Goal: Task Accomplishment & Management: Use online tool/utility

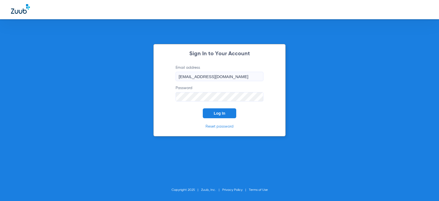
click at [219, 113] on span "Log In" at bounding box center [220, 113] width 12 height 4
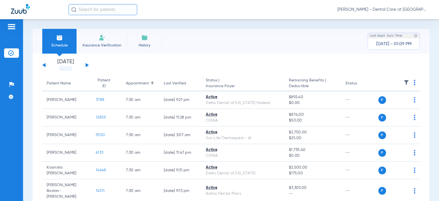
click at [99, 9] on input "text" at bounding box center [103, 9] width 69 height 11
click at [123, 10] on input "text" at bounding box center [103, 9] width 69 height 11
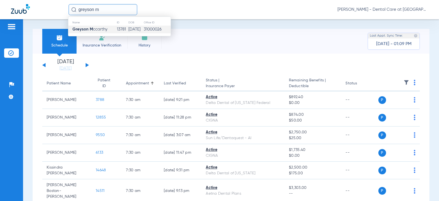
click at [117, 28] on td "13781" at bounding box center [123, 30] width 12 height 8
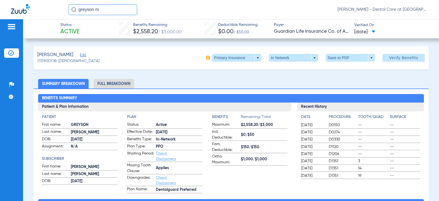
click at [100, 83] on li "Full Breakdown" at bounding box center [114, 84] width 41 height 10
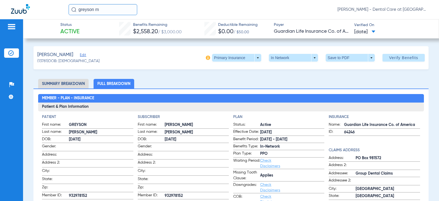
click at [111, 11] on input "greyson m" at bounding box center [103, 9] width 69 height 11
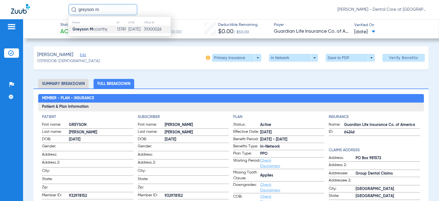
click at [111, 11] on input "greyson m" at bounding box center [103, 9] width 69 height 11
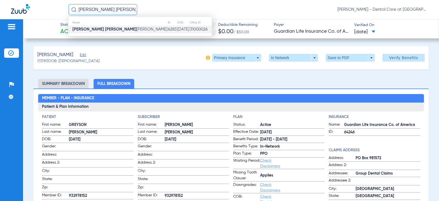
click at [110, 27] on td "[PERSON_NAME]" at bounding box center [117, 30] width 99 height 8
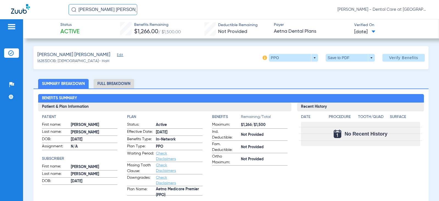
click at [114, 83] on li "Full Breakdown" at bounding box center [114, 84] width 41 height 10
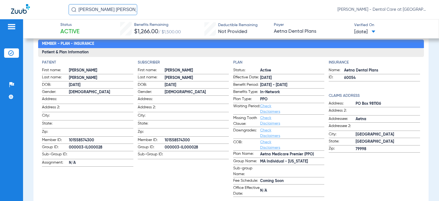
scroll to position [55, 0]
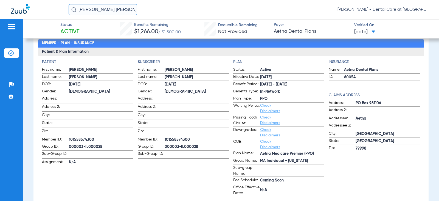
click at [111, 10] on input "[PERSON_NAME] [PERSON_NAME]" at bounding box center [103, 9] width 69 height 11
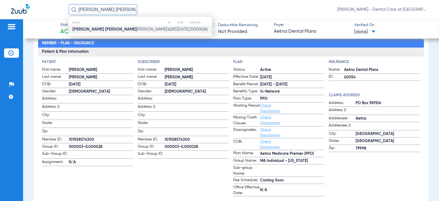
click at [111, 10] on input "[PERSON_NAME] [PERSON_NAME]" at bounding box center [103, 9] width 69 height 11
click at [116, 27] on td "11953" at bounding box center [122, 30] width 12 height 8
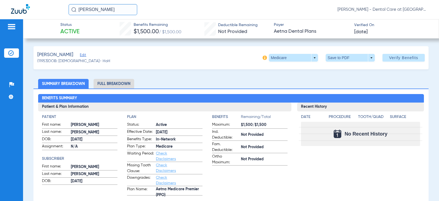
click at [127, 83] on li "Full Breakdown" at bounding box center [114, 84] width 41 height 10
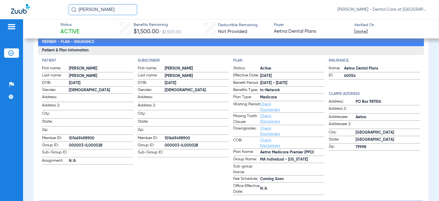
scroll to position [110, 0]
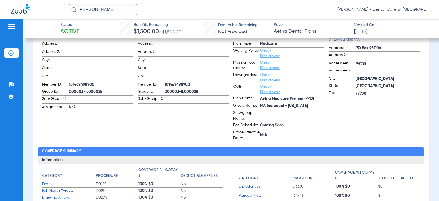
drag, startPoint x: 110, startPoint y: 9, endPoint x: 54, endPoint y: 12, distance: 55.5
click at [54, 12] on div "[PERSON_NAME] [PERSON_NAME] - Dental Care at [GEOGRAPHIC_DATA]" at bounding box center [219, 9] width 439 height 19
click at [119, 11] on input "[PERSON_NAME]" at bounding box center [103, 9] width 69 height 11
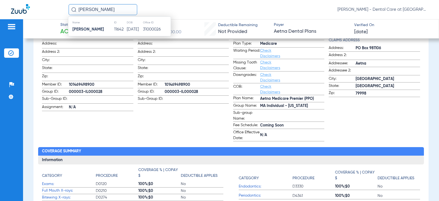
click at [127, 32] on td "[DATE]" at bounding box center [135, 30] width 16 height 8
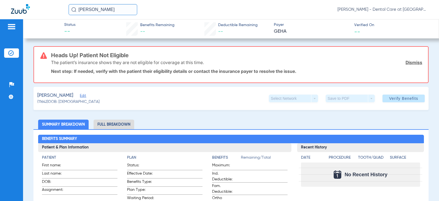
click at [145, 91] on div "[PERSON_NAME] (11642) DOB: [DEMOGRAPHIC_DATA] Select Network arrow_drop_down Sa…" at bounding box center [230, 98] width 395 height 23
click at [123, 6] on input "[PERSON_NAME]" at bounding box center [103, 9] width 69 height 11
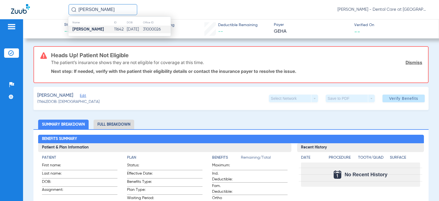
click at [123, 6] on input "[PERSON_NAME]" at bounding box center [103, 9] width 69 height 11
click at [146, 30] on td "31000026" at bounding box center [157, 30] width 28 height 8
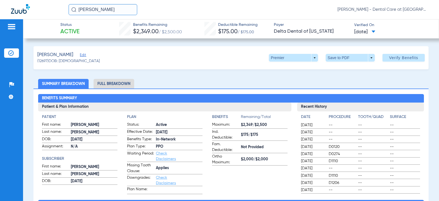
click at [122, 83] on li "Full Breakdown" at bounding box center [114, 84] width 41 height 10
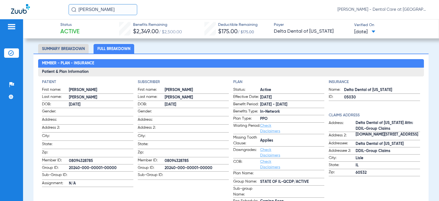
scroll to position [82, 0]
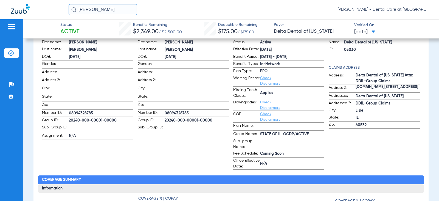
click at [120, 10] on input "[PERSON_NAME]" at bounding box center [103, 9] width 69 height 11
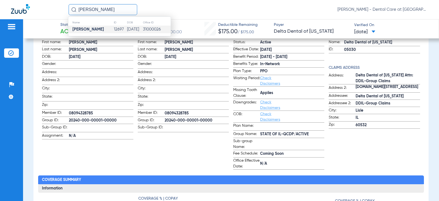
click at [120, 10] on input "[PERSON_NAME]" at bounding box center [103, 9] width 69 height 11
click at [97, 7] on input "josu" at bounding box center [103, 9] width 69 height 11
click at [107, 27] on span "[PERSON_NAME] erback" at bounding box center [94, 29] width 45 height 4
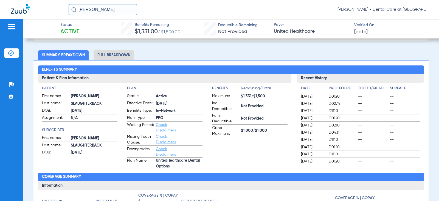
scroll to position [31, 0]
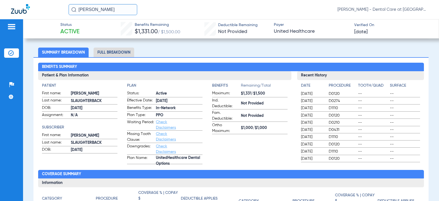
click at [105, 53] on li "Full Breakdown" at bounding box center [114, 52] width 41 height 10
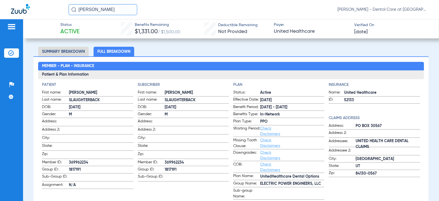
scroll to position [60, 0]
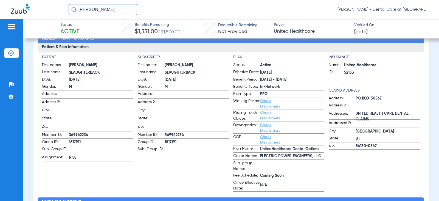
click at [111, 10] on input "[PERSON_NAME]" at bounding box center [103, 9] width 69 height 11
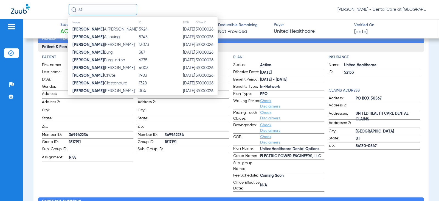
type input "s"
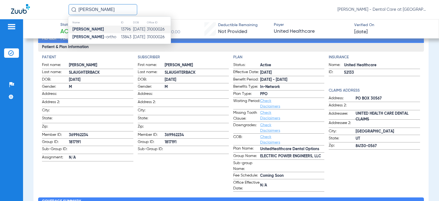
click at [121, 29] on td "13796" at bounding box center [127, 30] width 12 height 8
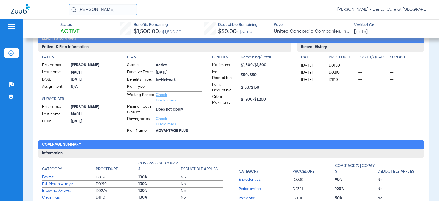
click at [107, 9] on input "[PERSON_NAME]" at bounding box center [103, 9] width 69 height 11
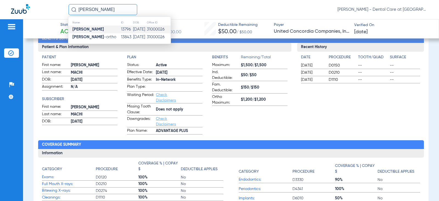
click at [107, 9] on input "[PERSON_NAME]" at bounding box center [103, 9] width 69 height 11
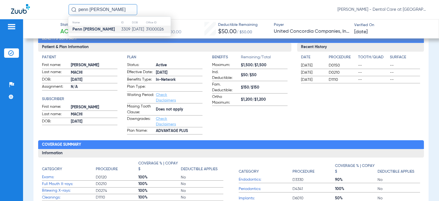
click at [121, 29] on td "3309" at bounding box center [126, 30] width 11 height 8
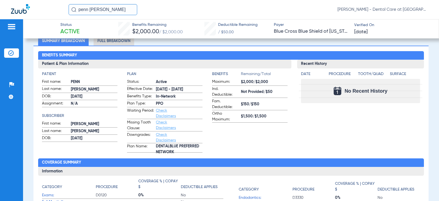
scroll to position [32, 0]
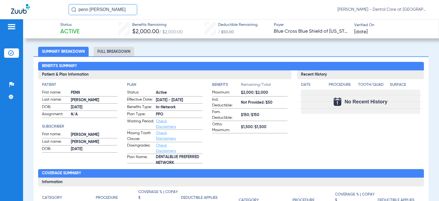
click at [121, 52] on li "Full Breakdown" at bounding box center [114, 52] width 41 height 10
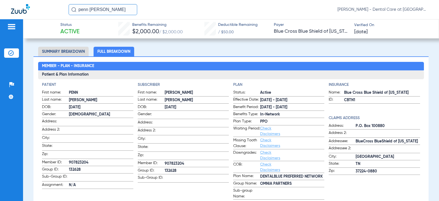
drag, startPoint x: 121, startPoint y: 10, endPoint x: 26, endPoint y: 9, distance: 95.5
click at [26, 9] on div "penn [PERSON_NAME] [PERSON_NAME] - Dental Care at [GEOGRAPHIC_DATA]" at bounding box center [219, 9] width 439 height 19
click at [117, 9] on input "[PERSON_NAME]" at bounding box center [103, 9] width 69 height 11
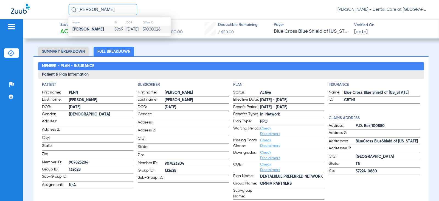
click at [126, 31] on td "[DATE]" at bounding box center [134, 30] width 16 height 8
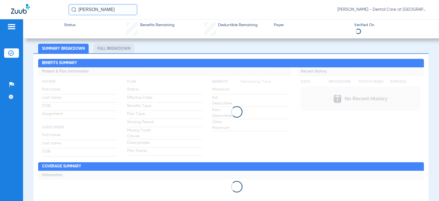
scroll to position [118, 0]
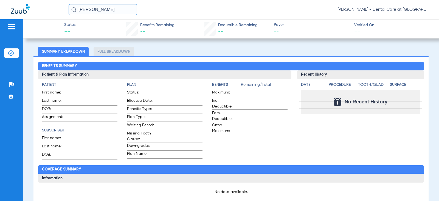
drag, startPoint x: 105, startPoint y: 10, endPoint x: 6, endPoint y: 10, distance: 98.8
click at [7, 10] on div "[PERSON_NAME] [PERSON_NAME] - Dental Care at [GEOGRAPHIC_DATA]" at bounding box center [219, 9] width 439 height 19
click at [121, 10] on input "[PERSON_NAME]" at bounding box center [103, 9] width 69 height 11
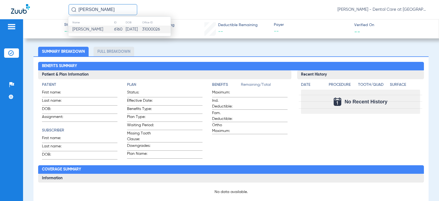
click at [124, 31] on td "6160" at bounding box center [120, 30] width 12 height 8
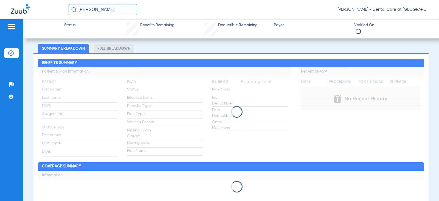
scroll to position [32, 0]
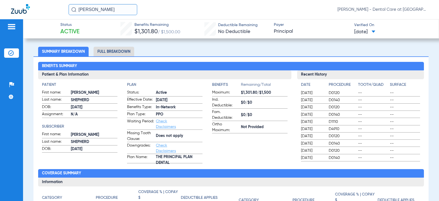
click at [99, 52] on li "Full Breakdown" at bounding box center [114, 52] width 41 height 10
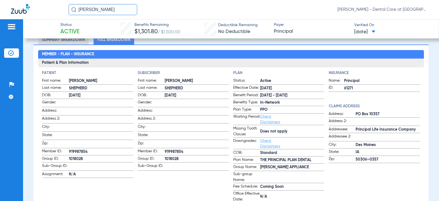
scroll to position [31, 0]
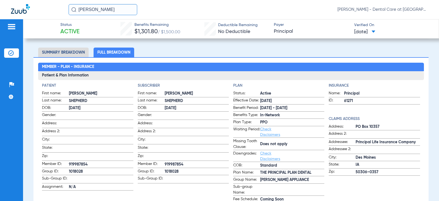
drag, startPoint x: 129, startPoint y: 9, endPoint x: 35, endPoint y: 16, distance: 93.6
click at [41, 13] on div "[PERSON_NAME] [PERSON_NAME] - Dental Care at [GEOGRAPHIC_DATA]" at bounding box center [219, 9] width 439 height 19
click at [114, 10] on input "[PERSON_NAME]" at bounding box center [103, 9] width 69 height 11
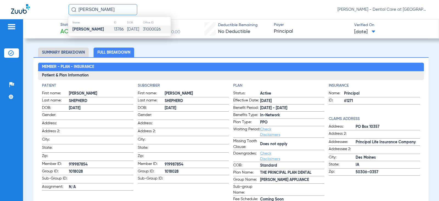
click at [127, 26] on td "[DATE]" at bounding box center [135, 30] width 16 height 8
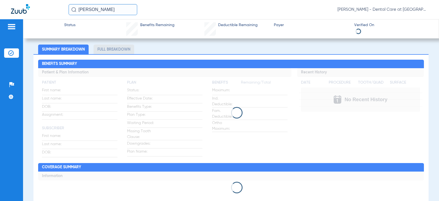
scroll to position [31, 0]
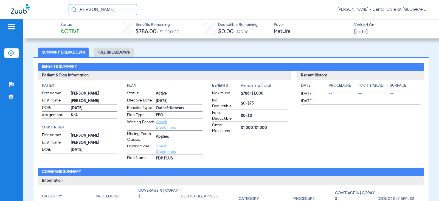
click at [132, 53] on li "Full Breakdown" at bounding box center [114, 52] width 41 height 10
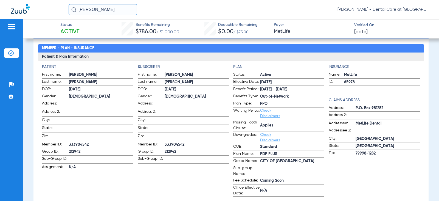
scroll to position [55, 0]
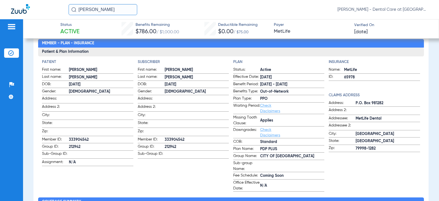
click at [163, 177] on app-subscriber-information "Subscriber First name: [PERSON_NAME] Last name: [PERSON_NAME]: [DEMOGRAPHIC_DAT…" at bounding box center [183, 125] width 91 height 132
drag, startPoint x: 121, startPoint y: 10, endPoint x: 15, endPoint y: 11, distance: 106.0
click at [16, 11] on div "[PERSON_NAME] [PERSON_NAME] - Dental Care at [GEOGRAPHIC_DATA]" at bounding box center [219, 9] width 439 height 19
click at [109, 9] on input "[PERSON_NAME]" at bounding box center [103, 9] width 69 height 11
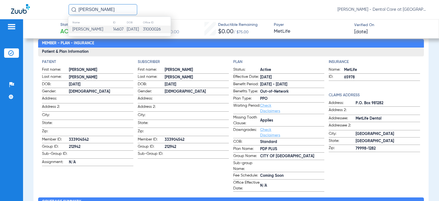
click at [118, 28] on td "14607" at bounding box center [120, 30] width 14 height 8
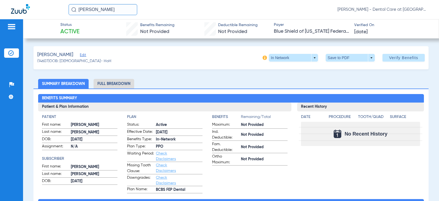
click at [117, 83] on li "Full Breakdown" at bounding box center [114, 84] width 41 height 10
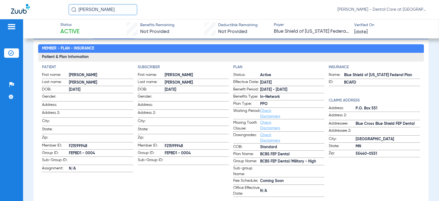
scroll to position [55, 0]
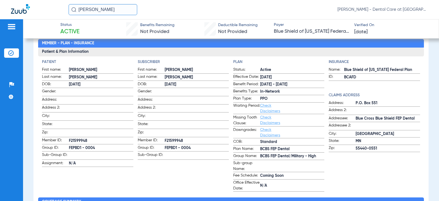
click at [118, 7] on input "[PERSON_NAME]" at bounding box center [103, 9] width 69 height 11
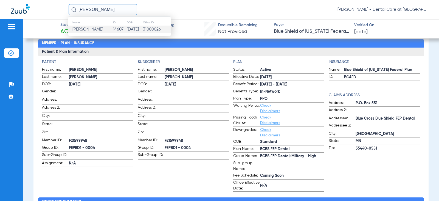
click at [118, 7] on input "[PERSON_NAME]" at bounding box center [103, 9] width 69 height 11
click at [81, 28] on span "[PERSON_NAME]" at bounding box center [87, 29] width 31 height 4
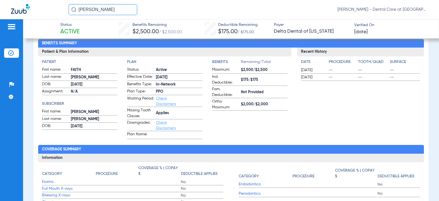
click at [181, 6] on div "[PERSON_NAME] [PERSON_NAME] - Dental Care at [GEOGRAPHIC_DATA]" at bounding box center [249, 9] width 360 height 11
drag, startPoint x: 114, startPoint y: 8, endPoint x: 30, endPoint y: 11, distance: 83.8
click at [30, 11] on div "[PERSON_NAME] [PERSON_NAME] - Dental Care at [GEOGRAPHIC_DATA]" at bounding box center [219, 9] width 439 height 19
click at [119, 10] on input "[PERSON_NAME]" at bounding box center [103, 9] width 69 height 11
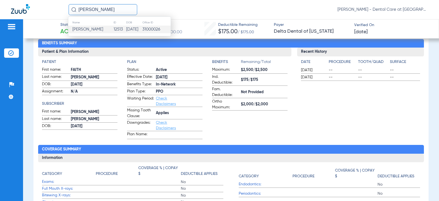
click at [119, 10] on input "[PERSON_NAME]" at bounding box center [103, 9] width 69 height 11
click at [141, 28] on td "[DATE]" at bounding box center [139, 30] width 14 height 8
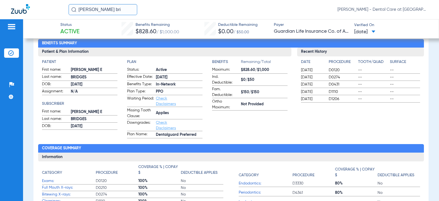
drag, startPoint x: 113, startPoint y: 6, endPoint x: 54, endPoint y: 7, distance: 59.9
click at [54, 7] on div "[PERSON_NAME] bri [PERSON_NAME] - Dental Care at [GEOGRAPHIC_DATA]" at bounding box center [219, 9] width 439 height 19
click at [104, 8] on input "[PERSON_NAME] bri" at bounding box center [103, 9] width 69 height 11
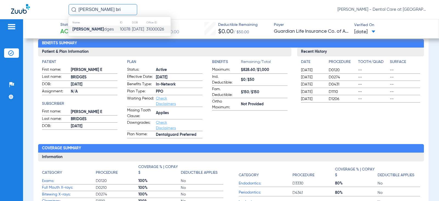
drag, startPoint x: 104, startPoint y: 8, endPoint x: 61, endPoint y: 8, distance: 42.6
click at [61, 8] on div "[PERSON_NAME] bri Name ID DOB Office ID [PERSON_NAME] Bri dges 10078 [DATE] 310…" at bounding box center [219, 9] width 439 height 19
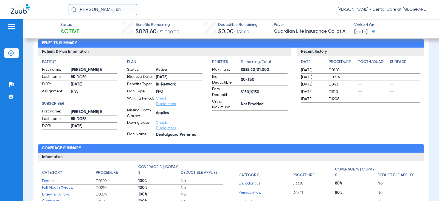
drag, startPoint x: 109, startPoint y: 12, endPoint x: 63, endPoint y: 12, distance: 45.8
click at [63, 12] on div "[PERSON_NAME] bri [PERSON_NAME] - Dental Care at [GEOGRAPHIC_DATA]" at bounding box center [219, 9] width 439 height 19
type input "[PERSON_NAME]"
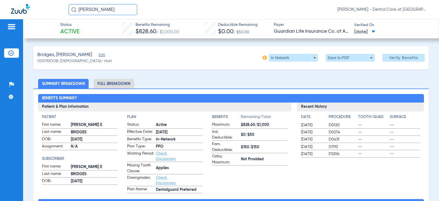
click at [15, 26] on img at bounding box center [11, 26] width 9 height 7
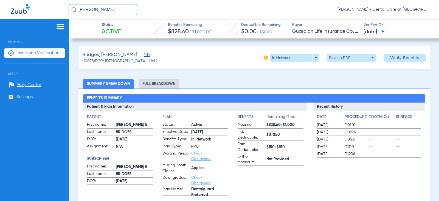
click at [17, 50] on span "Insurance Verification" at bounding box center [37, 52] width 43 height 5
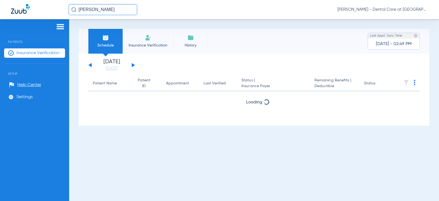
click at [150, 45] on span "Insurance Verification" at bounding box center [148, 45] width 43 height 5
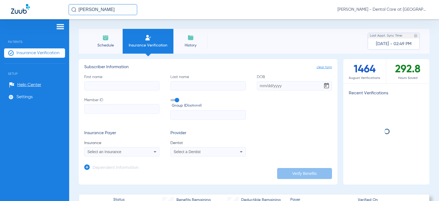
click at [137, 89] on input "First name" at bounding box center [121, 85] width 75 height 9
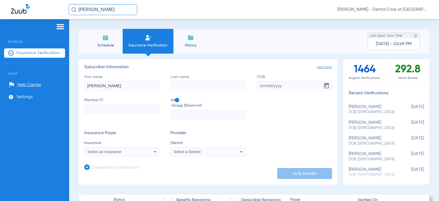
type input "[PERSON_NAME]"
type input "day"
click at [288, 89] on input "DOB Required" at bounding box center [294, 85] width 75 height 9
click at [261, 85] on input "DOB Required" at bounding box center [294, 85] width 75 height 9
drag, startPoint x: 132, startPoint y: 9, endPoint x: 29, endPoint y: 4, distance: 103.1
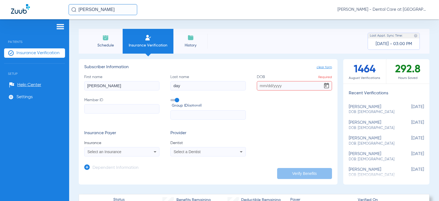
click at [32, 4] on div "[PERSON_NAME] [PERSON_NAME] - Dental Care at [GEOGRAPHIC_DATA]" at bounding box center [219, 9] width 439 height 19
click at [123, 9] on input "[PERSON_NAME]" at bounding box center [103, 9] width 69 height 11
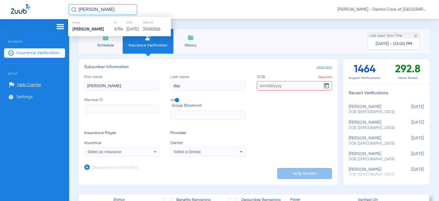
drag, startPoint x: 123, startPoint y: 9, endPoint x: 54, endPoint y: 9, distance: 68.6
click at [54, 9] on div "[PERSON_NAME] Name ID DOB Office ID [PERSON_NAME] 6794 [DATE] 31000026 [PERSON_…" at bounding box center [219, 9] width 439 height 19
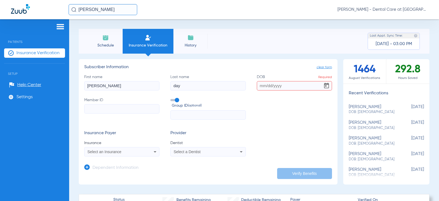
drag, startPoint x: 130, startPoint y: 10, endPoint x: 6, endPoint y: 11, distance: 123.8
click at [7, 11] on div "[PERSON_NAME] [PERSON_NAME] - Dental Care at [GEOGRAPHIC_DATA]" at bounding box center [219, 9] width 439 height 19
click at [117, 9] on input "[PERSON_NAME]" at bounding box center [103, 9] width 69 height 11
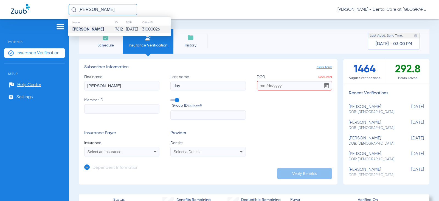
click at [126, 30] on td "[DATE]" at bounding box center [134, 30] width 16 height 8
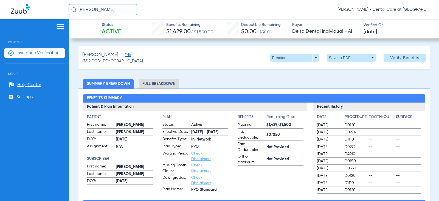
click at [167, 86] on li "Full Breakdown" at bounding box center [159, 84] width 41 height 10
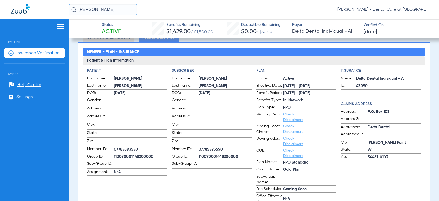
scroll to position [55, 0]
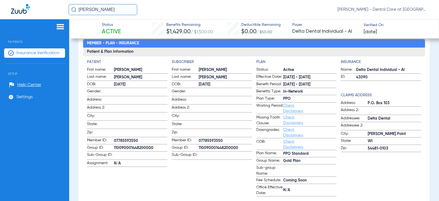
drag, startPoint x: 116, startPoint y: 11, endPoint x: 39, endPoint y: 4, distance: 77.7
click at [39, 4] on div "[PERSON_NAME] [PERSON_NAME] - Dental Care at [GEOGRAPHIC_DATA]" at bounding box center [219, 9] width 439 height 19
click at [117, 11] on input "[PERSON_NAME]" at bounding box center [103, 9] width 69 height 11
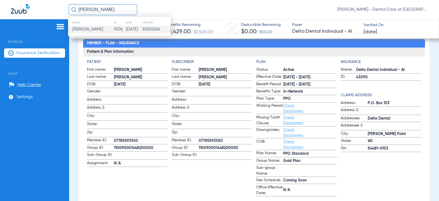
type input "[PERSON_NAME]"
click at [126, 30] on td "[DATE]" at bounding box center [134, 30] width 16 height 8
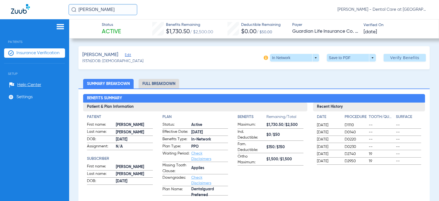
click at [161, 86] on li "Full Breakdown" at bounding box center [159, 84] width 41 height 10
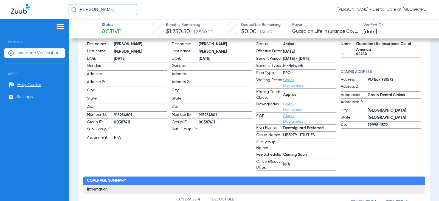
scroll to position [82, 0]
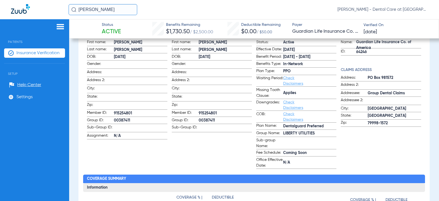
drag, startPoint x: 108, startPoint y: 8, endPoint x: 1, endPoint y: 28, distance: 108.6
click at [0, 21] on html "[PERSON_NAME] [PERSON_NAME] - Dental Care at Prairie Crossing Patients Insuranc…" at bounding box center [219, 100] width 439 height 201
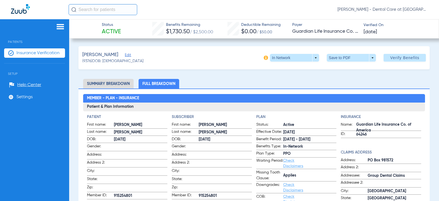
click at [120, 11] on input "text" at bounding box center [103, 9] width 69 height 11
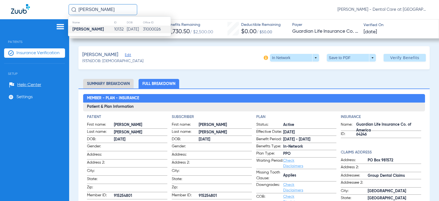
type input "[PERSON_NAME]"
click at [127, 32] on td "[DATE]" at bounding box center [135, 30] width 16 height 8
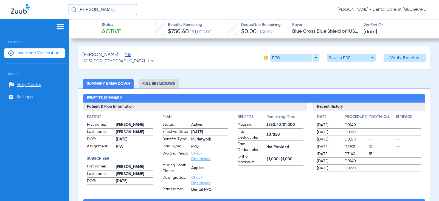
click at [174, 84] on li "Full Breakdown" at bounding box center [159, 84] width 41 height 10
